Goal: Task Accomplishment & Management: Manage account settings

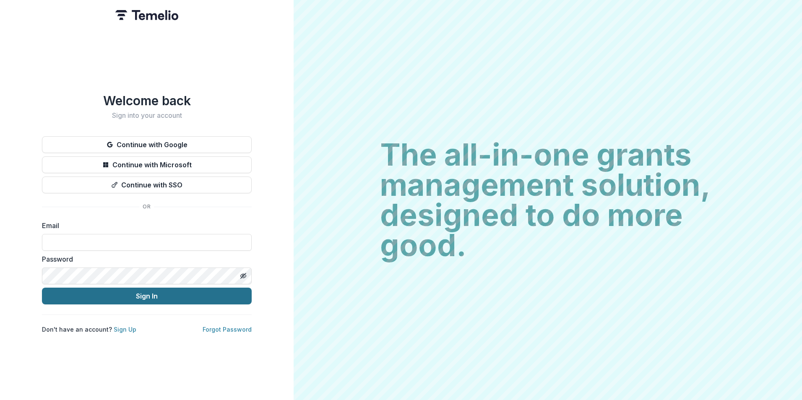
type input "**********"
click at [183, 298] on button "Sign In" at bounding box center [147, 296] width 210 height 17
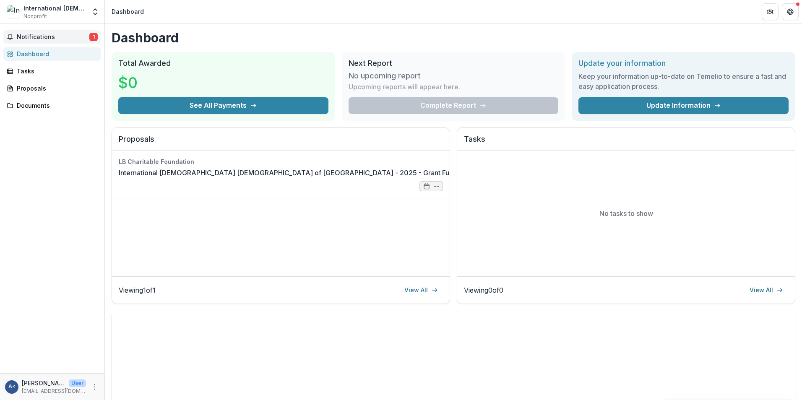
click at [66, 39] on span "Notifications" at bounding box center [53, 37] width 73 height 7
